Goal: Task Accomplishment & Management: Complete application form

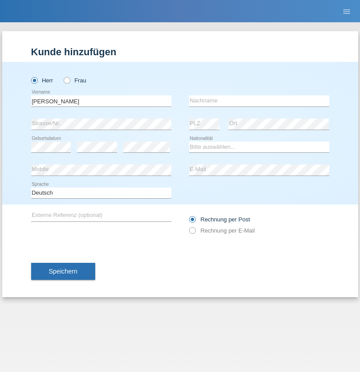
type input "[PERSON_NAME]"
click at [259, 101] on input "text" at bounding box center [259, 100] width 140 height 11
type input "Mohamed"
select select "SY"
select select "C"
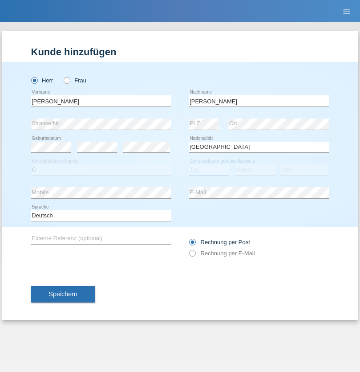
select select "21"
select select "12"
select select "2013"
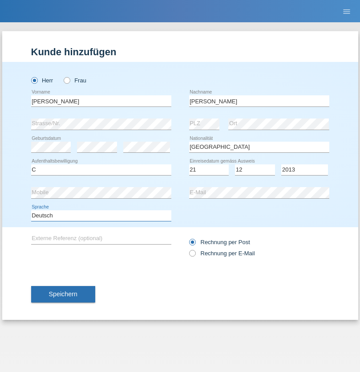
select select "en"
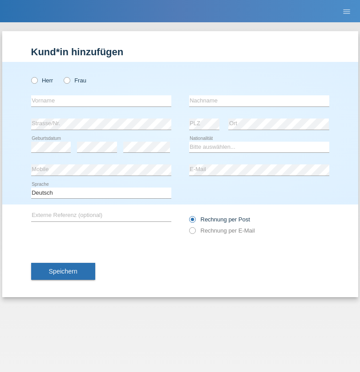
radio input "true"
click at [101, 101] on input "text" at bounding box center [101, 100] width 140 height 11
type input "David"
click at [259, 101] on input "text" at bounding box center [259, 100] width 140 height 11
type input "Senn"
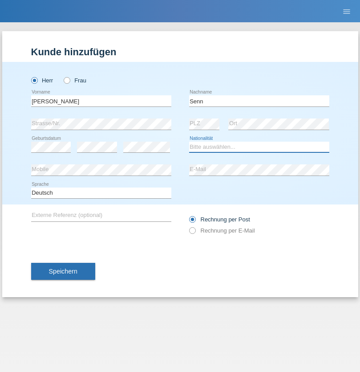
select select "CH"
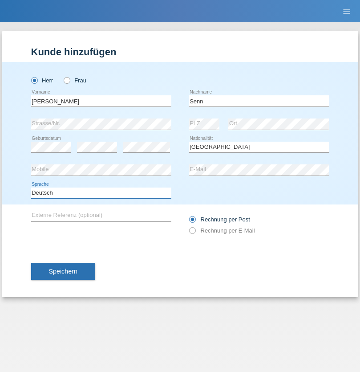
select select "en"
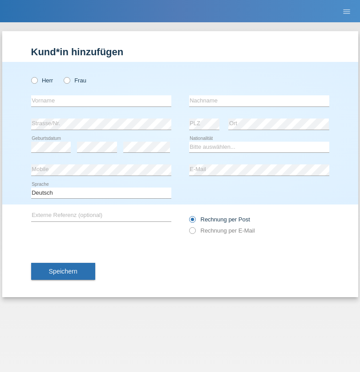
radio input "true"
click at [101, 101] on input "text" at bounding box center [101, 100] width 140 height 11
type input "firat"
click at [259, 101] on input "text" at bounding box center [259, 100] width 140 height 11
type input "kara"
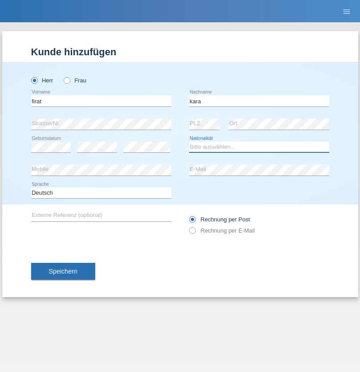
select select "CH"
radio input "true"
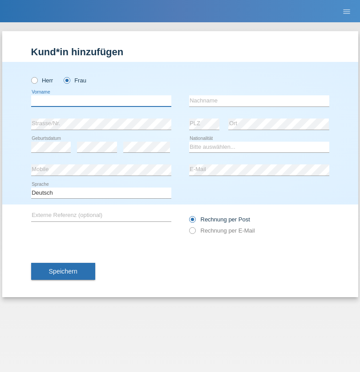
click at [101, 101] on input "text" at bounding box center [101, 100] width 140 height 11
type input "Senije"
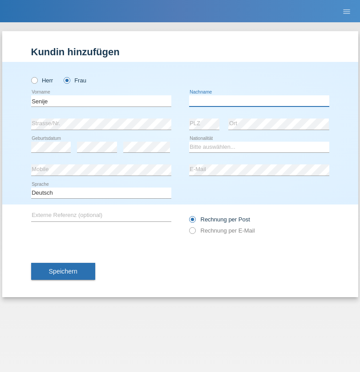
click at [259, 101] on input "text" at bounding box center [259, 100] width 140 height 11
type input "Rama"
select select "CH"
radio input "true"
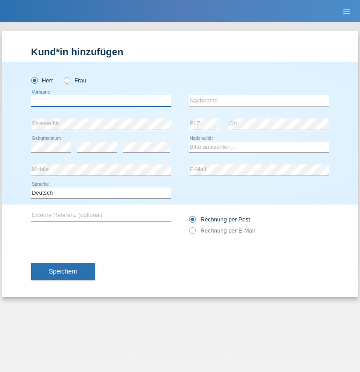
click at [101, 101] on input "text" at bounding box center [101, 100] width 140 height 11
type input "Andy"
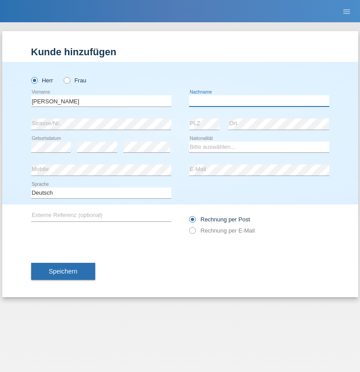
click at [259, 101] on input "text" at bounding box center [259, 100] width 140 height 11
type input "Priestley"
select select "CH"
radio input "true"
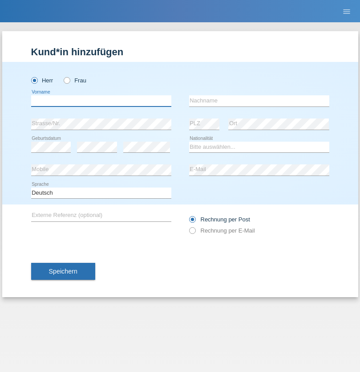
click at [101, 101] on input "text" at bounding box center [101, 100] width 140 height 11
type input "[PERSON_NAME]"
click at [259, 101] on input "text" at bounding box center [259, 100] width 140 height 11
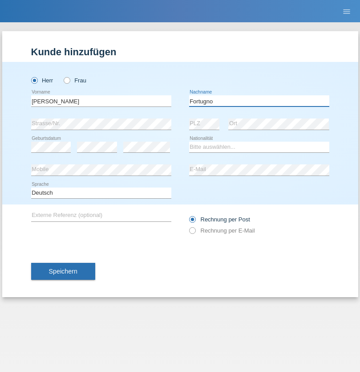
type input "Fortugno"
select select "IT"
select select "C"
select select "09"
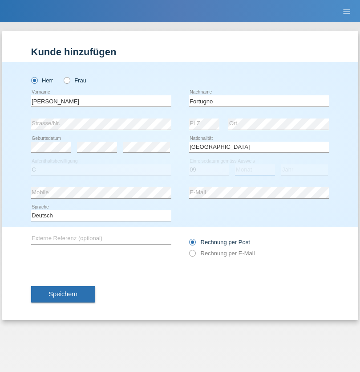
select select "08"
select select "2006"
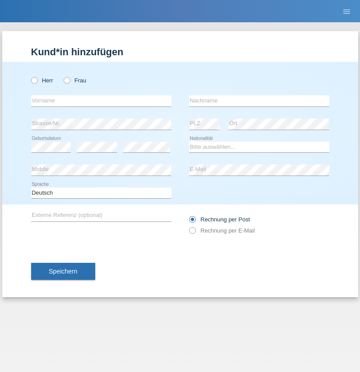
radio input "true"
click at [101, 101] on input "text" at bounding box center [101, 100] width 140 height 11
type input "Farkash"
click at [259, 101] on input "text" at bounding box center [259, 100] width 140 height 11
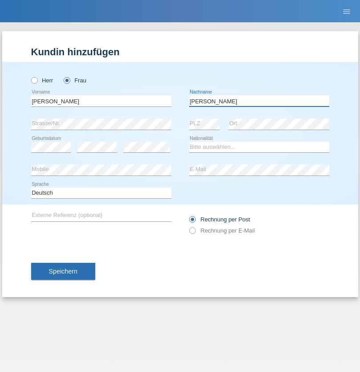
type input "Yolana"
select select "UA"
select select "C"
select select "23"
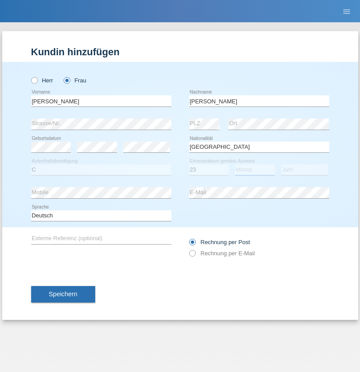
select select "10"
select select "2021"
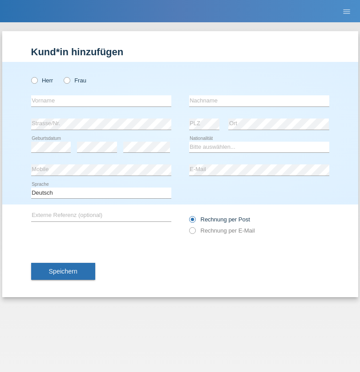
radio input "true"
click at [101, 101] on input "text" at bounding box center [101, 100] width 140 height 11
type input "Nuria"
click at [259, 101] on input "text" at bounding box center [259, 100] width 140 height 11
type input "D'Antino"
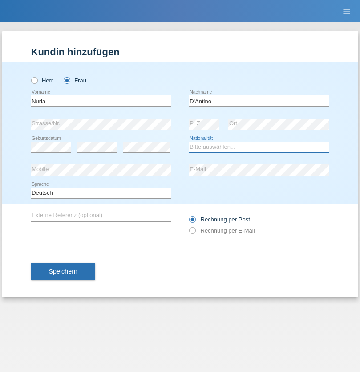
select select "CH"
